Goal: Find specific page/section: Find specific page/section

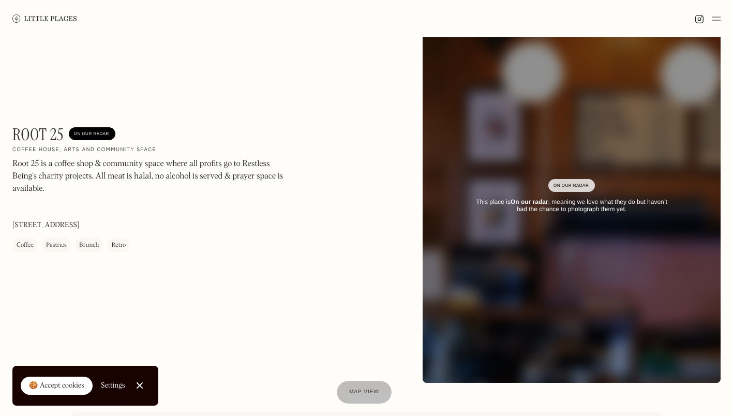
scroll to position [52, 0]
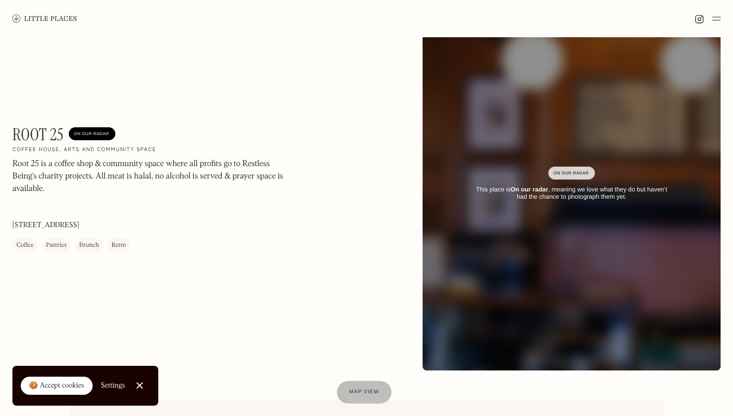
click at [198, 225] on div "Root 25 On Our Radar Coffee house, arts and community space Root 25 is a coffee…" at bounding box center [151, 188] width 279 height 127
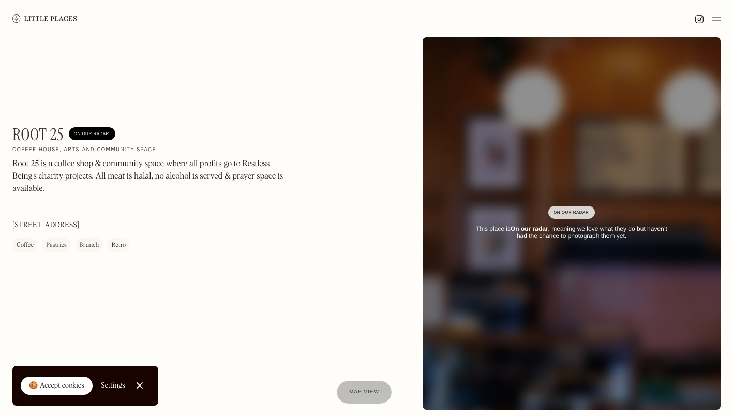
scroll to position [0, 0]
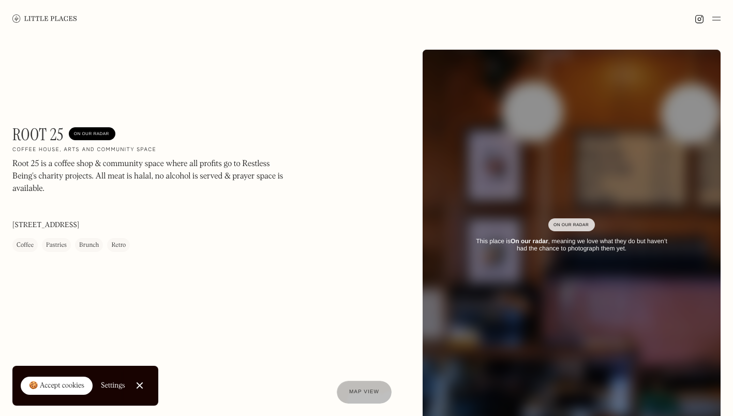
click at [139, 381] on link "Close Cookie Popup" at bounding box center [139, 385] width 21 height 21
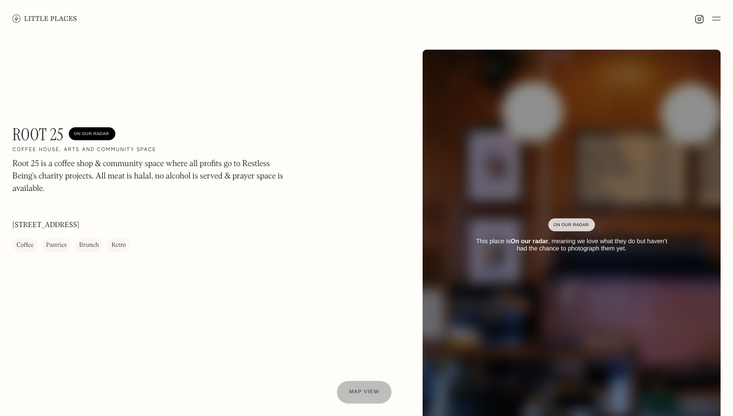
click at [188, 310] on div "Root 25 On Our Radar Coffee house, arts and community space Root 25 is a coffee…" at bounding box center [366, 235] width 733 height 397
click at [713, 17] on img at bounding box center [716, 18] width 8 height 12
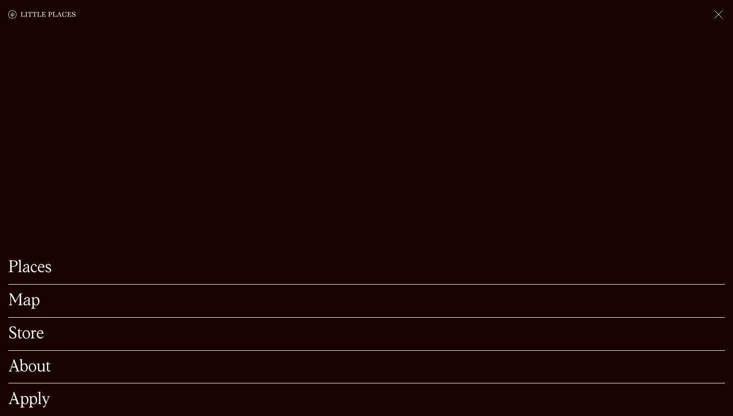
scroll to position [103, 0]
click at [162, 359] on link "About" at bounding box center [366, 367] width 716 height 16
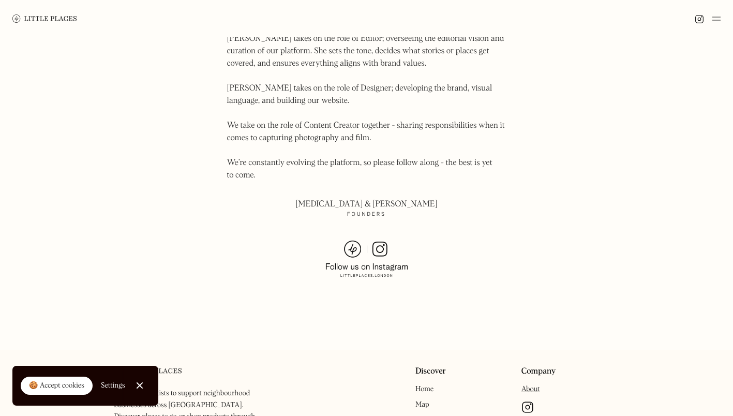
scroll to position [730, 0]
